Goal: Task Accomplishment & Management: Use online tool/utility

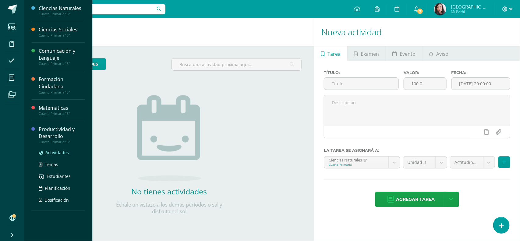
click at [61, 150] on span "Actividades" at bounding box center [56, 153] width 23 height 6
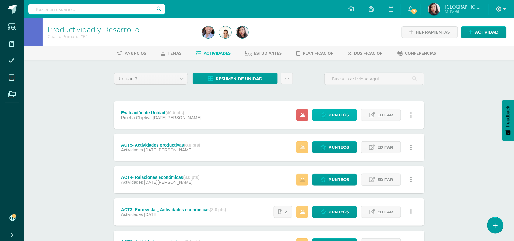
click at [326, 118] on link "Punteos" at bounding box center [335, 115] width 44 height 12
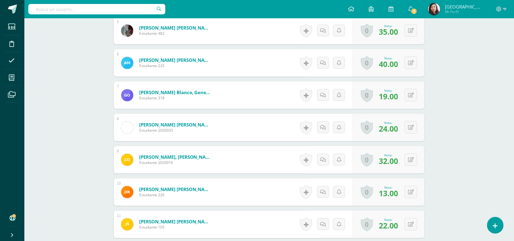
scroll to position [488, 0]
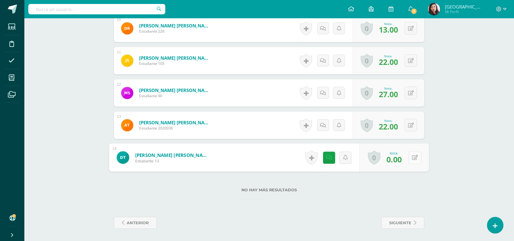
click at [413, 158] on icon at bounding box center [415, 157] width 6 height 5
type input "20"
click at [398, 160] on icon at bounding box center [398, 159] width 5 height 5
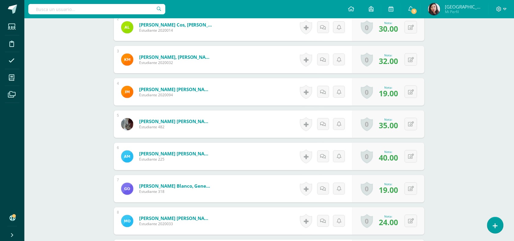
scroll to position [0, 0]
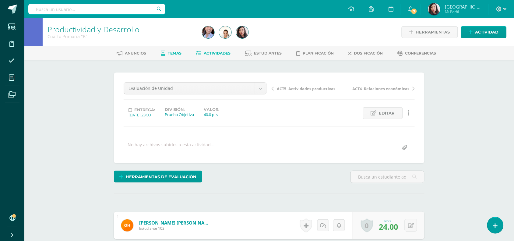
click at [171, 52] on span "Temas" at bounding box center [175, 53] width 14 height 5
